Goal: Transaction & Acquisition: Purchase product/service

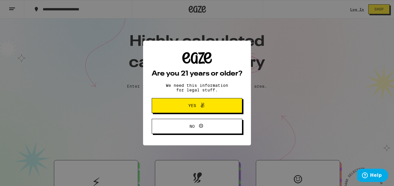
click at [185, 107] on span "Yes" at bounding box center [197, 106] width 44 height 8
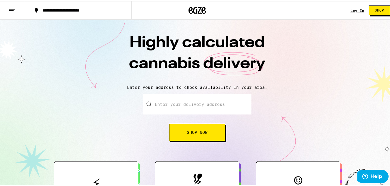
click at [179, 101] on input "Enter your delivery address" at bounding box center [197, 103] width 108 height 20
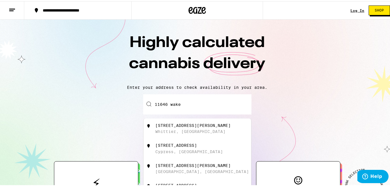
click at [176, 132] on div "Whittier, CA" at bounding box center [190, 130] width 70 height 5
type input "11646 Wakeman St, Whittier, CA"
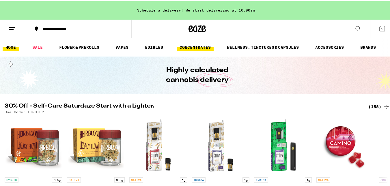
click at [200, 47] on link "CONCENTRATES" at bounding box center [195, 46] width 37 height 7
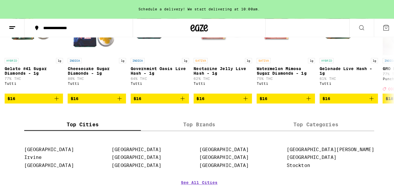
scroll to position [87, 0]
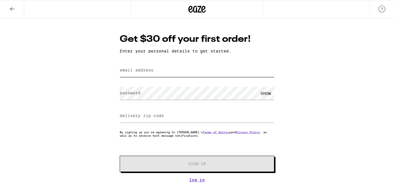
click at [139, 74] on input "email address" at bounding box center [197, 70] width 155 height 13
type input "[EMAIL_ADDRESS][DOMAIN_NAME]"
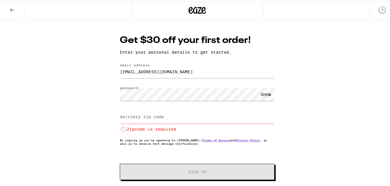
click at [269, 93] on div "SHOW" at bounding box center [265, 93] width 17 height 13
click at [319, 111] on div "Get $30 off your first order! Enter your personal details to get started. email…" at bounding box center [197, 103] width 394 height 171
click at [188, 120] on input "delivery zip code" at bounding box center [197, 116] width 155 height 13
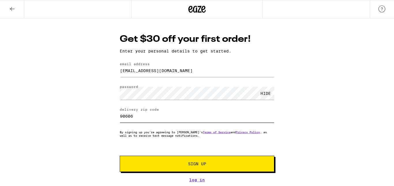
type input "90606"
click at [190, 163] on span "Sign Up" at bounding box center [197, 164] width 18 height 4
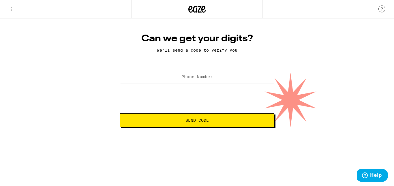
click at [194, 77] on label "Phone Number" at bounding box center [197, 76] width 31 height 5
type input "[PHONE_NUMBER]"
click at [210, 124] on button "Send Code" at bounding box center [197, 120] width 155 height 14
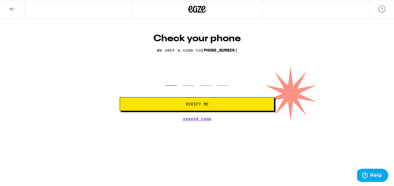
click at [171, 78] on input "tel" at bounding box center [171, 77] width 12 height 17
type input "4"
type input "0"
type input "8"
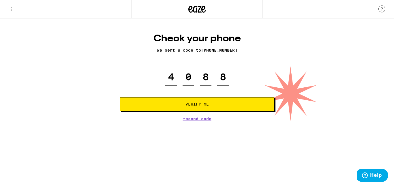
click at [189, 104] on span "Verify Me" at bounding box center [197, 104] width 23 height 4
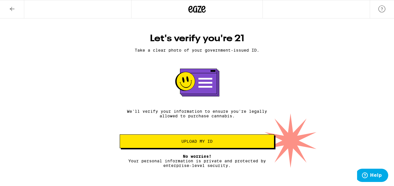
click at [189, 141] on span "Upload my ID" at bounding box center [197, 141] width 31 height 4
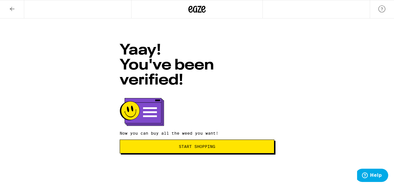
click at [196, 140] on button "Start Shopping" at bounding box center [197, 147] width 155 height 14
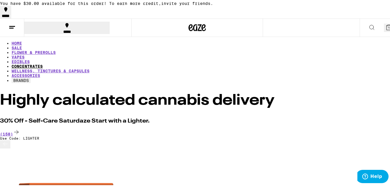
click at [43, 63] on link "CONCENTRATES" at bounding box center [27, 65] width 31 height 5
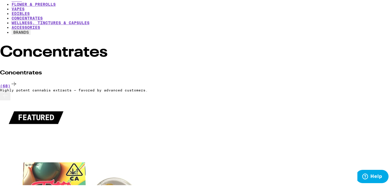
scroll to position [58, 0]
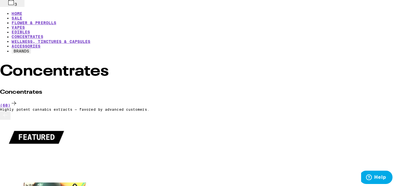
scroll to position [29, 0]
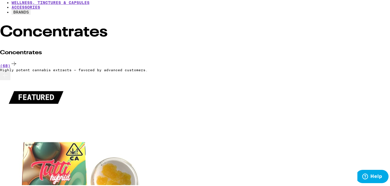
scroll to position [87, 0]
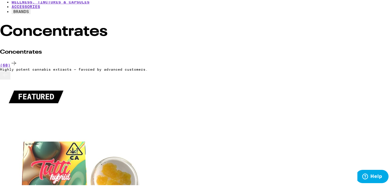
click at [10, 79] on button at bounding box center [5, 74] width 10 height 8
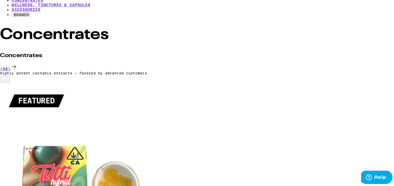
scroll to position [87, 0]
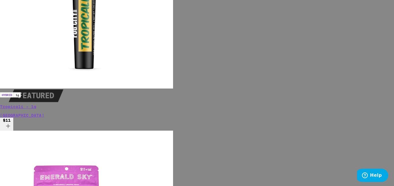
scroll to position [29, 0]
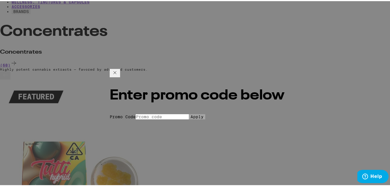
click at [118, 68] on icon at bounding box center [114, 71] width 7 height 7
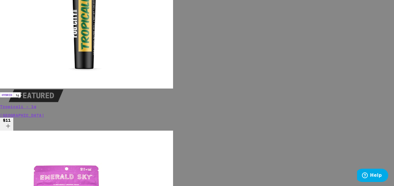
scroll to position [130, 0]
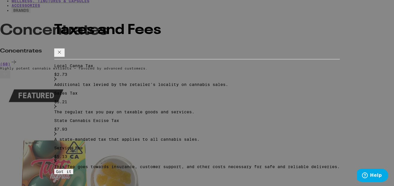
click at [73, 169] on button "Got it" at bounding box center [63, 171] width 19 height 5
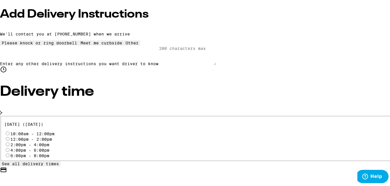
scroll to position [173, 0]
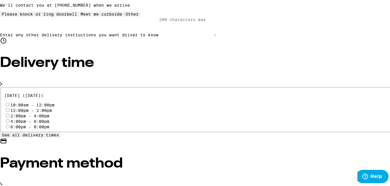
radio input "true"
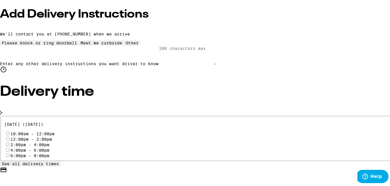
click at [10, 136] on input "12:00pm - 2:00pm" at bounding box center [8, 138] width 4 height 4
radio input "true"
click at [10, 141] on input "2:00pm - 4:00pm" at bounding box center [8, 143] width 4 height 4
radio input "true"
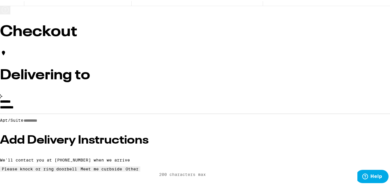
scroll to position [5, 0]
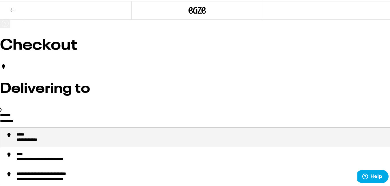
drag, startPoint x: 73, startPoint y: 128, endPoint x: 44, endPoint y: 130, distance: 29.8
click at [44, 126] on input "*********" at bounding box center [197, 121] width 394 height 10
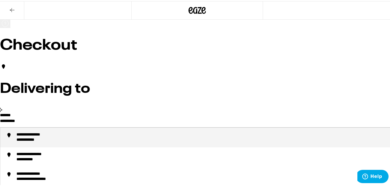
click at [100, 142] on div "**********" at bounding box center [202, 136] width 373 height 10
type input "**********"
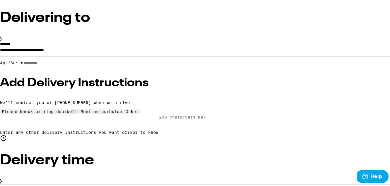
scroll to position [62, 0]
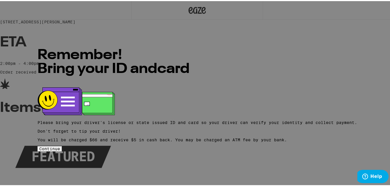
click at [60, 149] on span "Continue" at bounding box center [49, 148] width 21 height 5
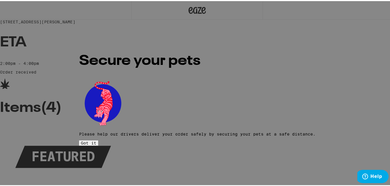
click at [96, 140] on span "Got it" at bounding box center [89, 142] width 16 height 5
